Goal: Transaction & Acquisition: Purchase product/service

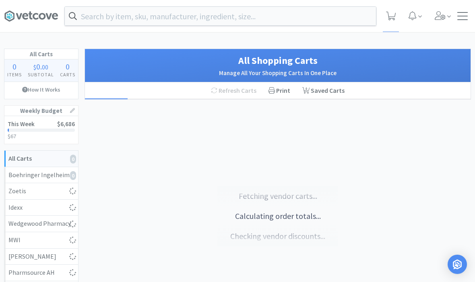
select select "1"
select select "5"
select select "1"
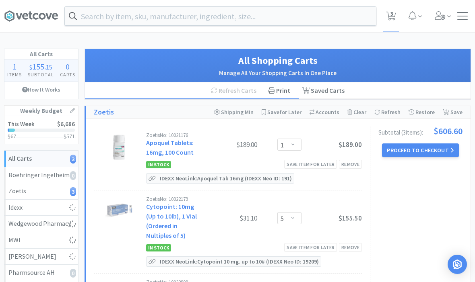
select select "7"
select select "1"
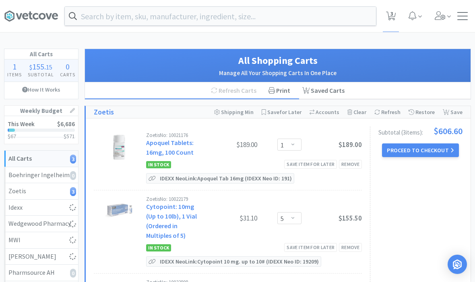
select select "1"
select select "5"
select select "1"
select select "2"
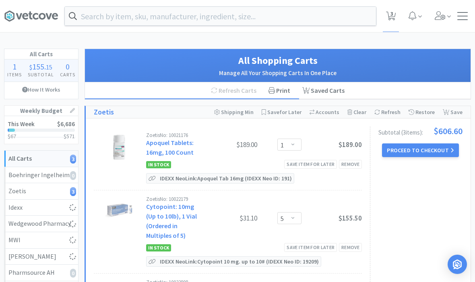
select select "1"
select select "3"
select select "1"
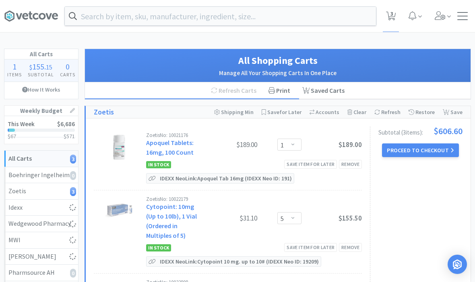
select select "20"
select select "1"
select select "3"
select select "1"
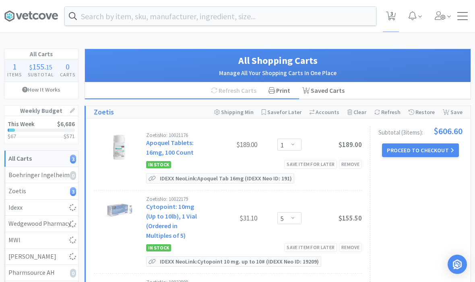
select select "4"
select select "2"
select select "1"
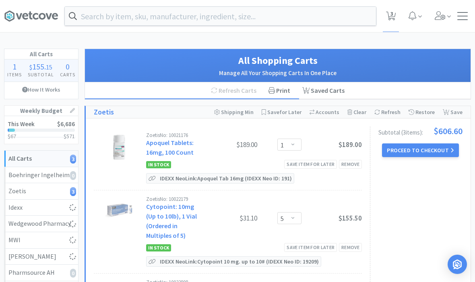
select select "2"
select select "1"
select select "3"
select select "2"
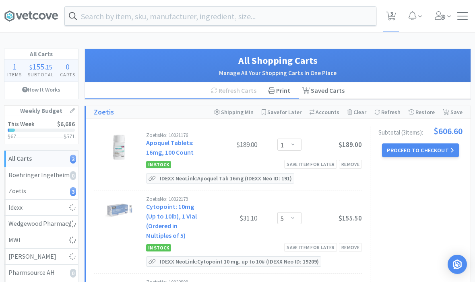
select select "3"
select select "1"
select select "2"
select select "1"
select select "3"
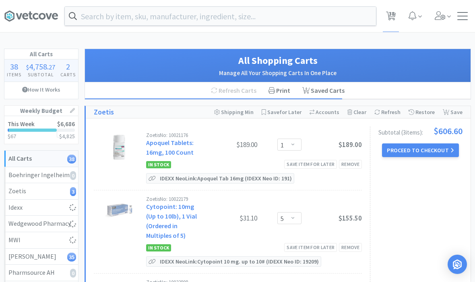
select select "3"
select select "5"
select select "1"
select select "3"
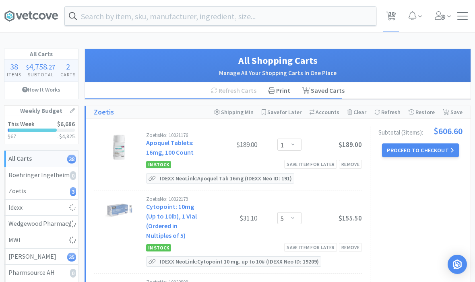
select select "1"
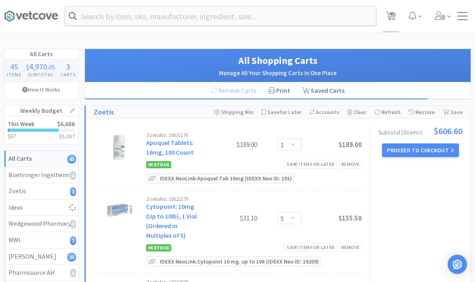
select select "1"
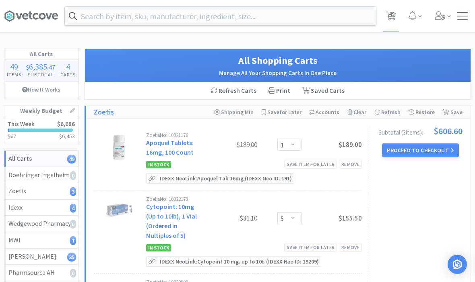
click at [415, 157] on button "Proceed to Checkout" at bounding box center [420, 151] width 76 height 14
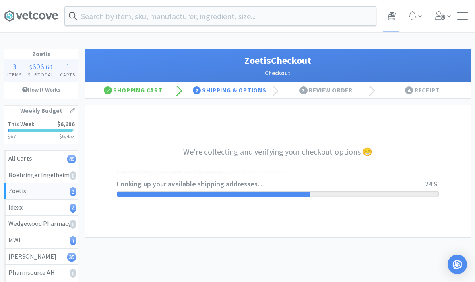
select select "invoice"
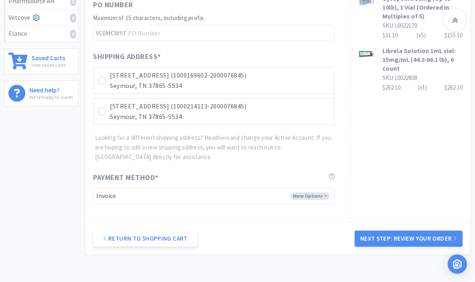
scroll to position [276, 0]
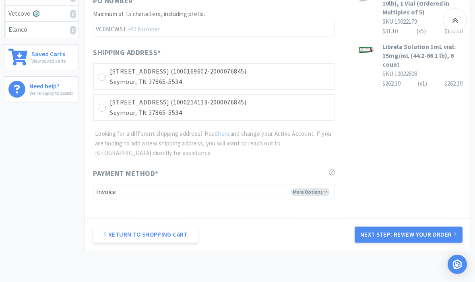
click at [401, 231] on button "Next Step: Review Your Order" at bounding box center [408, 235] width 108 height 16
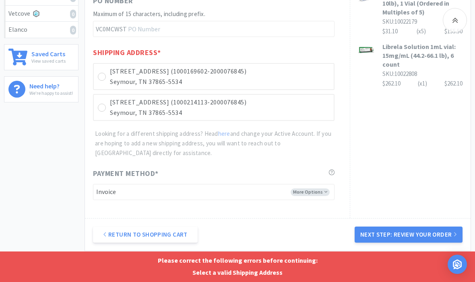
click at [191, 77] on p "Seymour, TN 37865-5534" at bounding box center [220, 82] width 220 height 10
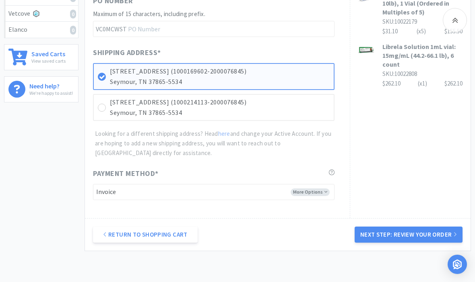
click at [400, 231] on button "Next Step: Review Your Order" at bounding box center [408, 235] width 108 height 16
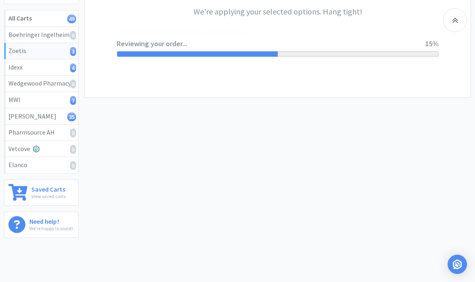
scroll to position [0, 0]
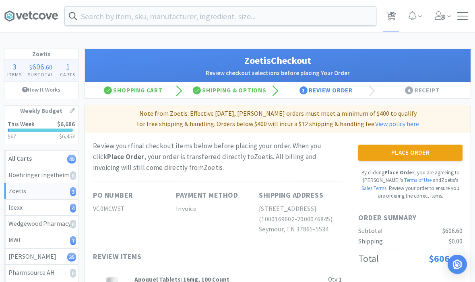
click at [402, 153] on button "Place Order" at bounding box center [410, 153] width 104 height 16
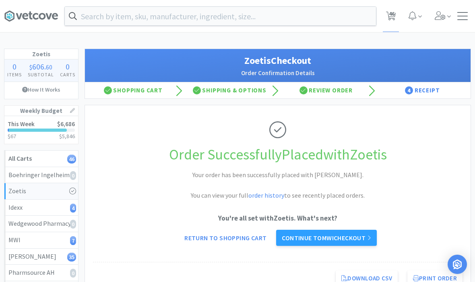
click at [319, 237] on link "Continue to MWI checkout" at bounding box center [326, 238] width 100 height 16
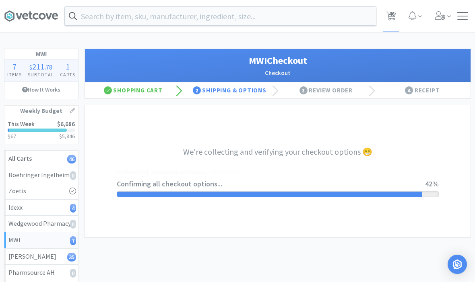
select select "STD_"
select select "FED"
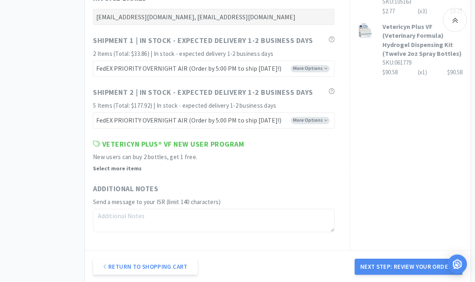
scroll to position [497, 0]
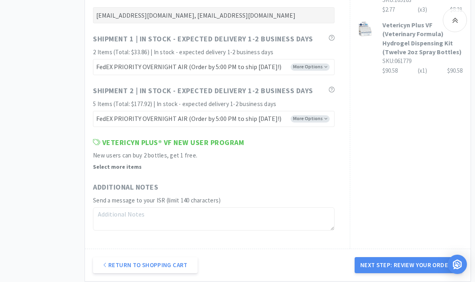
click at [385, 262] on button "Next Step: Review Your Order" at bounding box center [408, 266] width 108 height 16
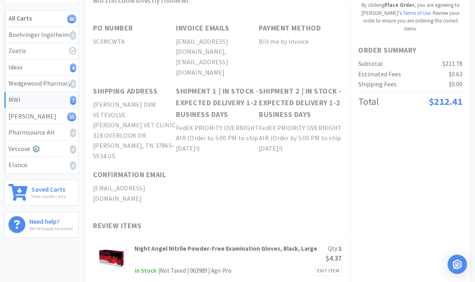
scroll to position [0, 0]
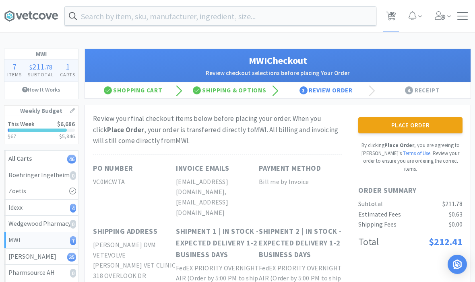
click at [395, 128] on button "Place Order" at bounding box center [410, 125] width 104 height 16
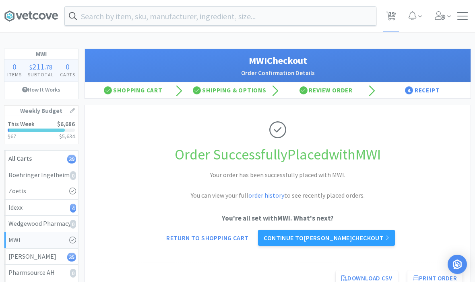
click at [321, 236] on link "Continue to [PERSON_NAME] checkout" at bounding box center [326, 238] width 136 height 16
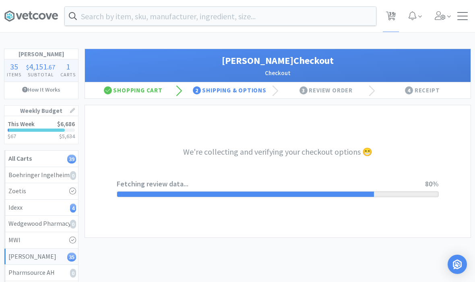
select select "1"
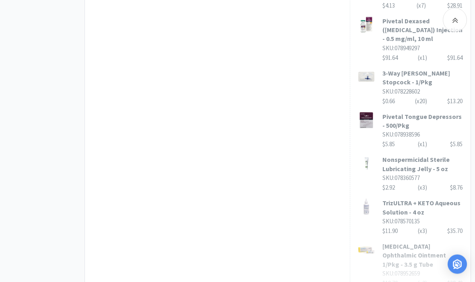
scroll to position [606, 0]
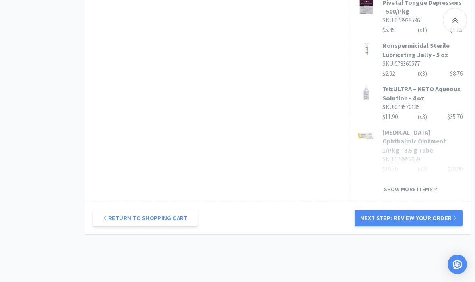
click at [394, 211] on button "Next Step: Review Your Order" at bounding box center [408, 218] width 108 height 16
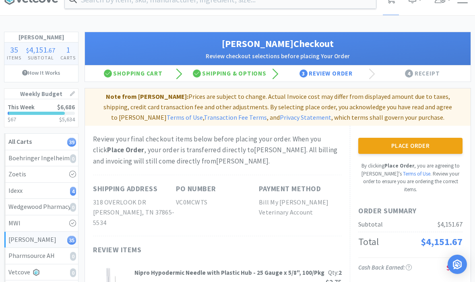
scroll to position [0, 0]
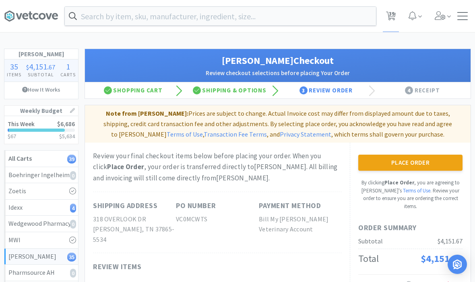
click at [402, 165] on button "Place Order" at bounding box center [410, 163] width 104 height 16
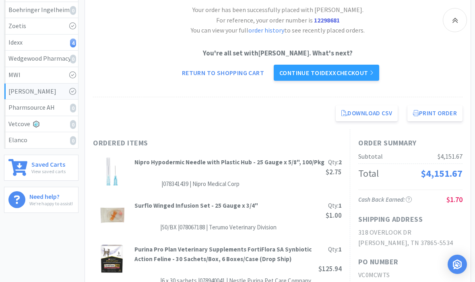
scroll to position [165, 0]
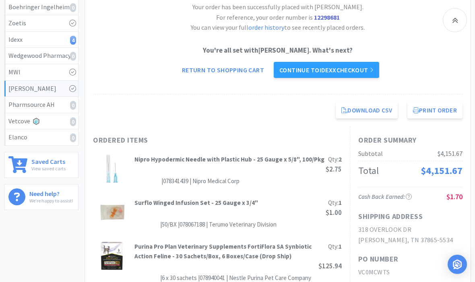
click at [303, 72] on link "Continue to Idexx checkout" at bounding box center [326, 70] width 105 height 16
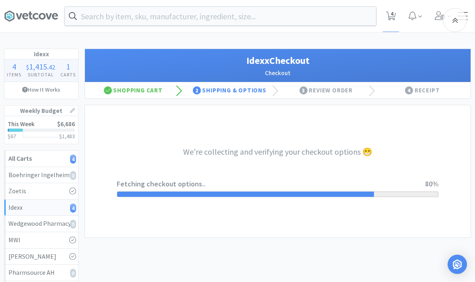
select select "904"
select select "003"
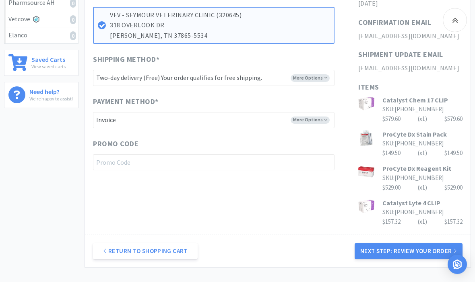
scroll to position [295, 0]
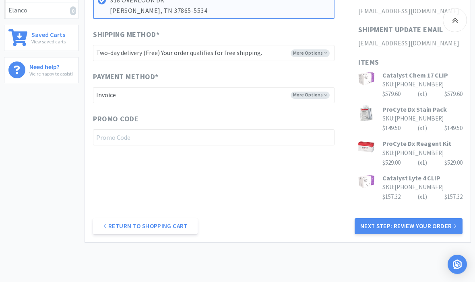
click at [404, 218] on button "Next Step: Review Your Order" at bounding box center [408, 226] width 108 height 16
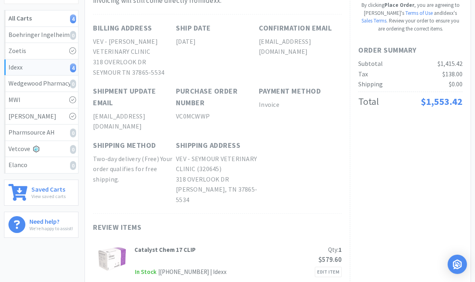
scroll to position [0, 0]
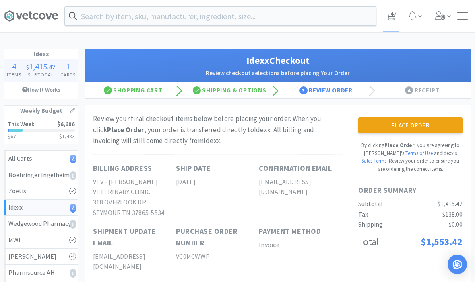
click at [54, 130] on div at bounding box center [41, 130] width 67 height 3
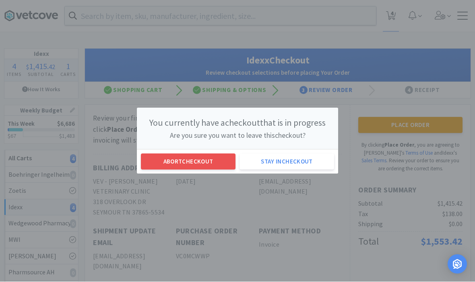
click at [179, 165] on button "Abort checkout" at bounding box center [188, 162] width 95 height 16
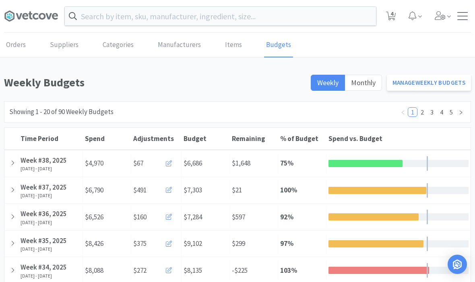
click at [19, 169] on div "Time Period Week #38, [DATE], 2025 - [DATE]" at bounding box center [51, 163] width 64 height 27
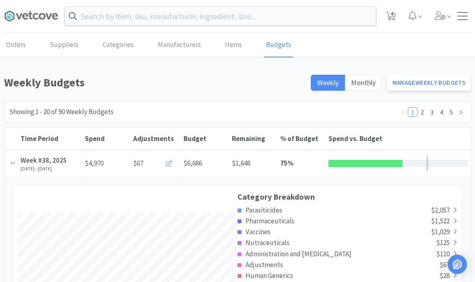
click at [392, 19] on span "4" at bounding box center [391, 14] width 3 height 32
select select "1"
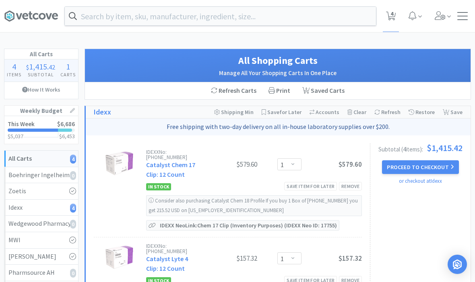
click at [412, 168] on button "Proceed to Checkout" at bounding box center [420, 168] width 76 height 14
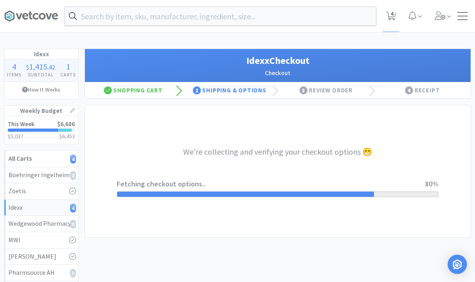
select select "904"
select select "003"
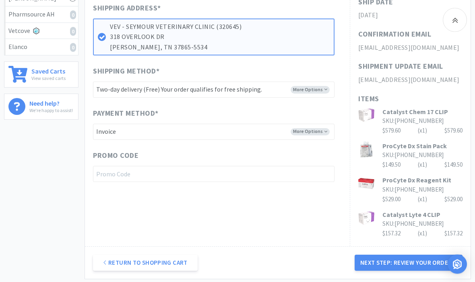
scroll to position [260, 0]
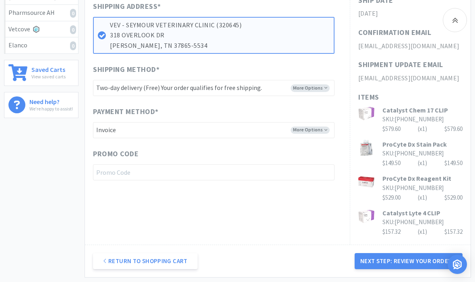
click at [408, 253] on button "Next Step: Review Your Order" at bounding box center [408, 261] width 108 height 16
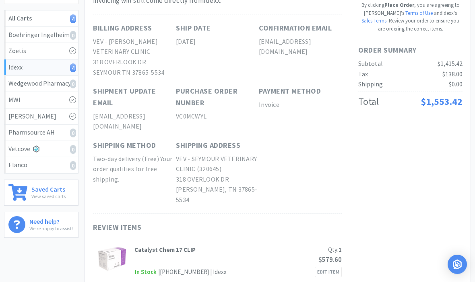
scroll to position [0, 0]
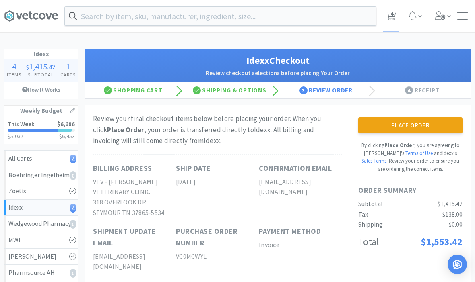
click at [398, 125] on button "Place Order" at bounding box center [410, 125] width 104 height 16
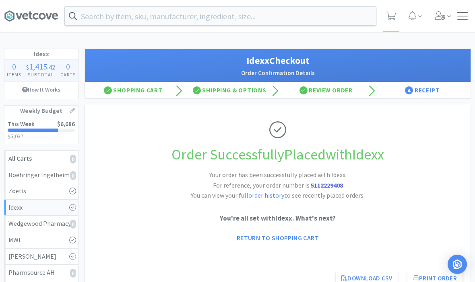
click at [463, 13] on div at bounding box center [462, 16] width 10 height 8
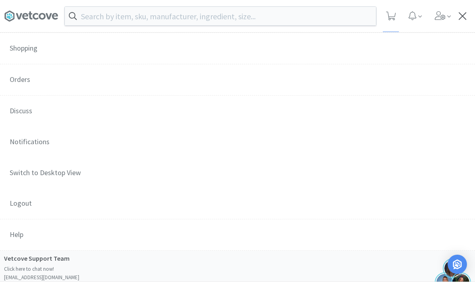
scroll to position [137, 0]
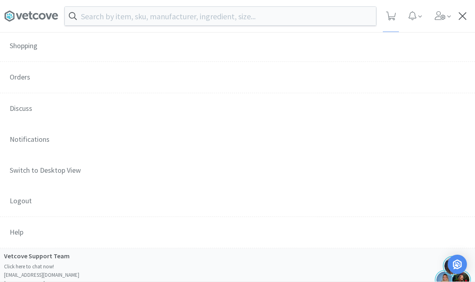
click at [29, 74] on span "Orders" at bounding box center [237, 78] width 475 height 32
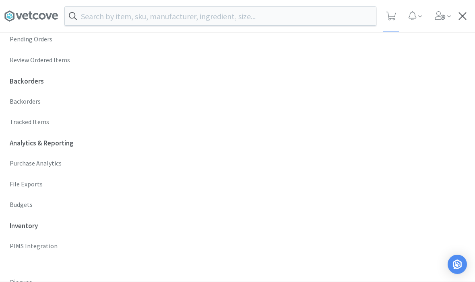
scroll to position [263, 0]
click at [25, 202] on p "Budgets" at bounding box center [237, 205] width 455 height 10
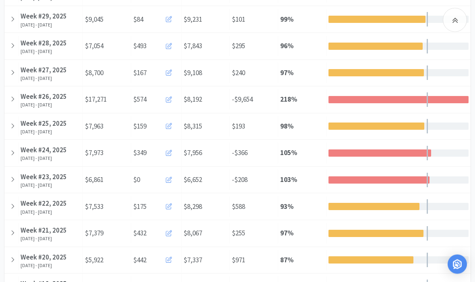
scroll to position [423, 0]
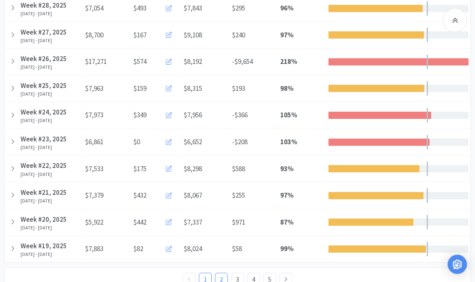
click at [224, 277] on link "2" at bounding box center [221, 280] width 12 height 12
